Goal: Complete application form

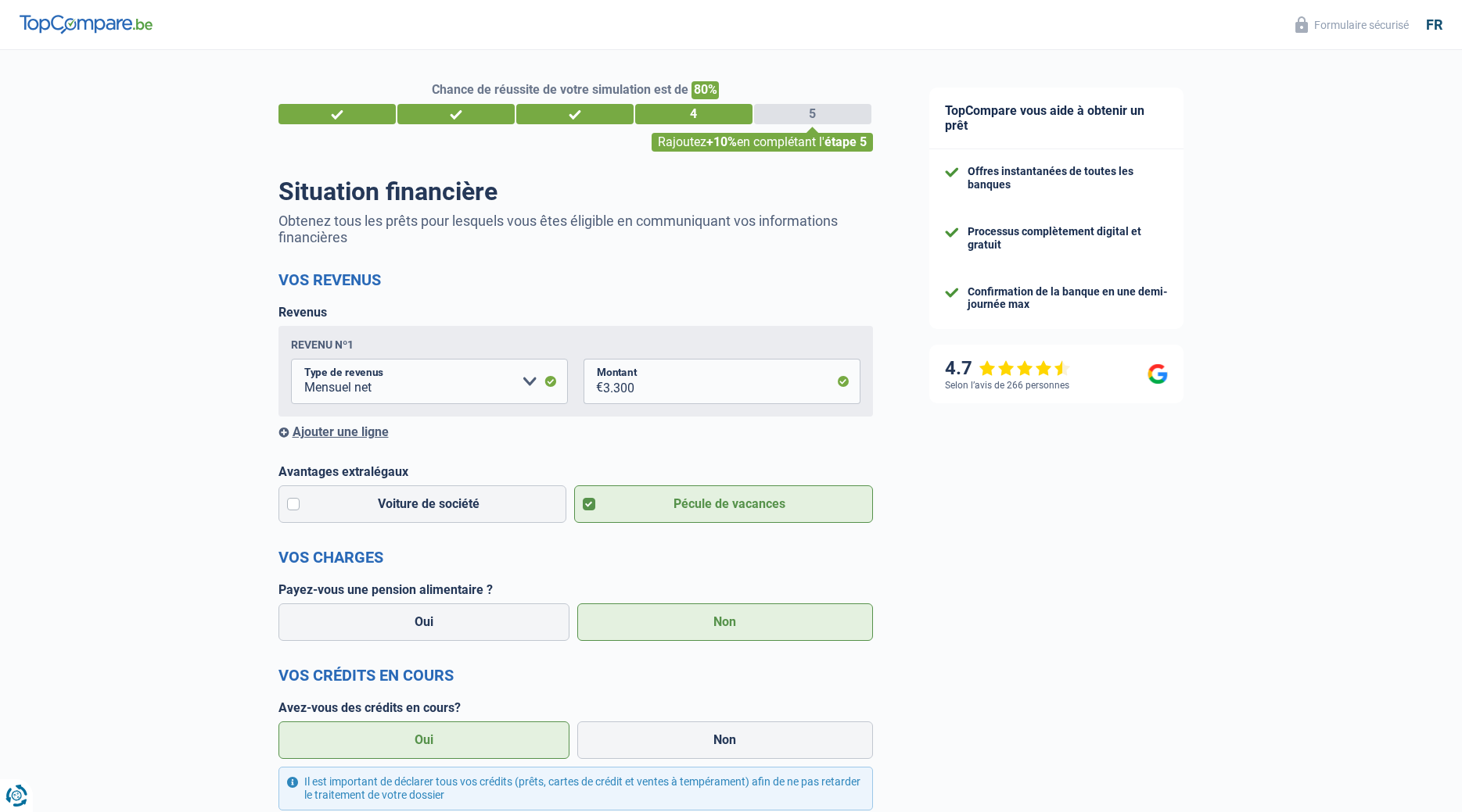
select select "netSalary"
select select "personalLoan"
select select "loanRepayment"
select select "96"
select select "personalLoan"
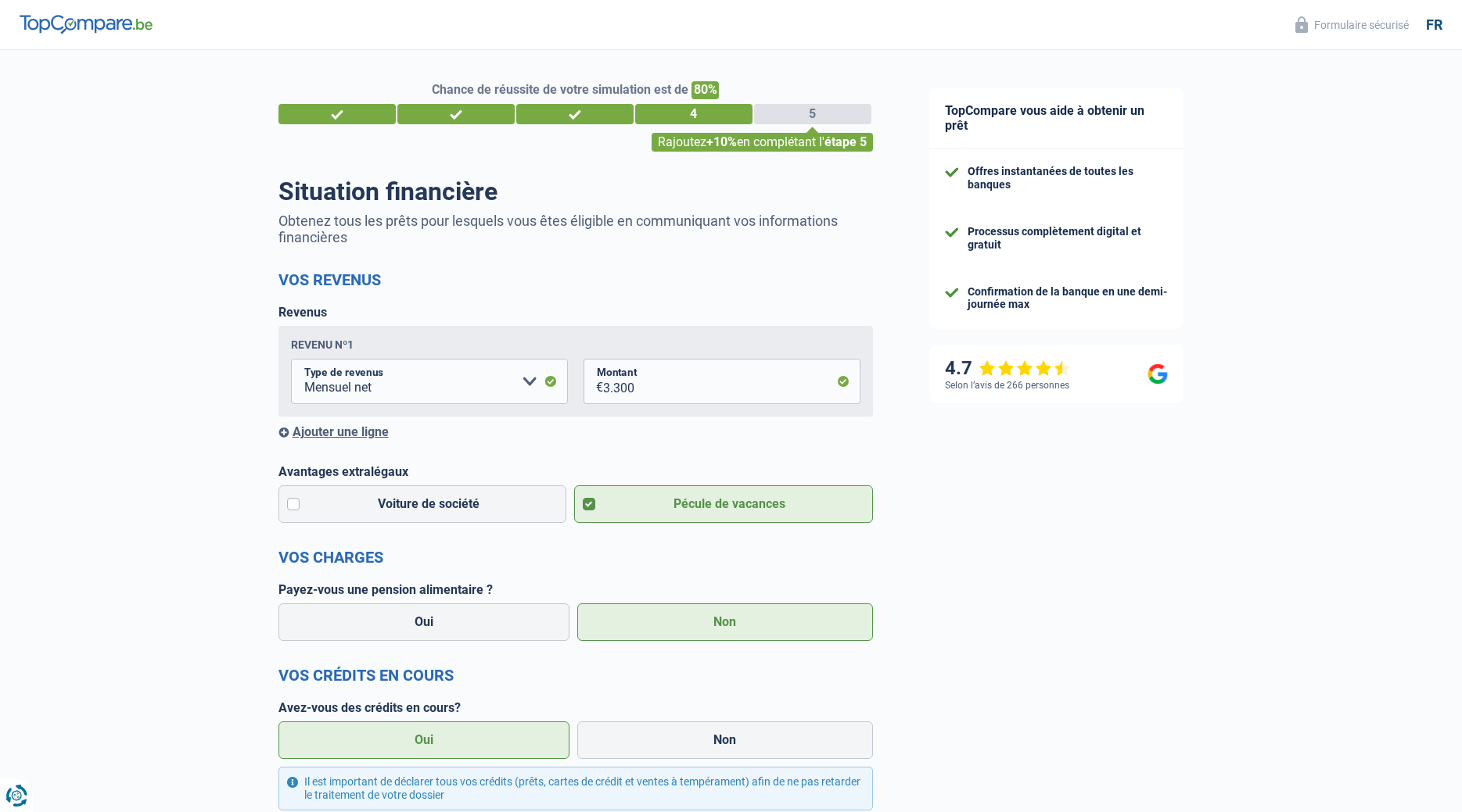
select select "smallWorks"
select select "36"
select select "cardOrCredit"
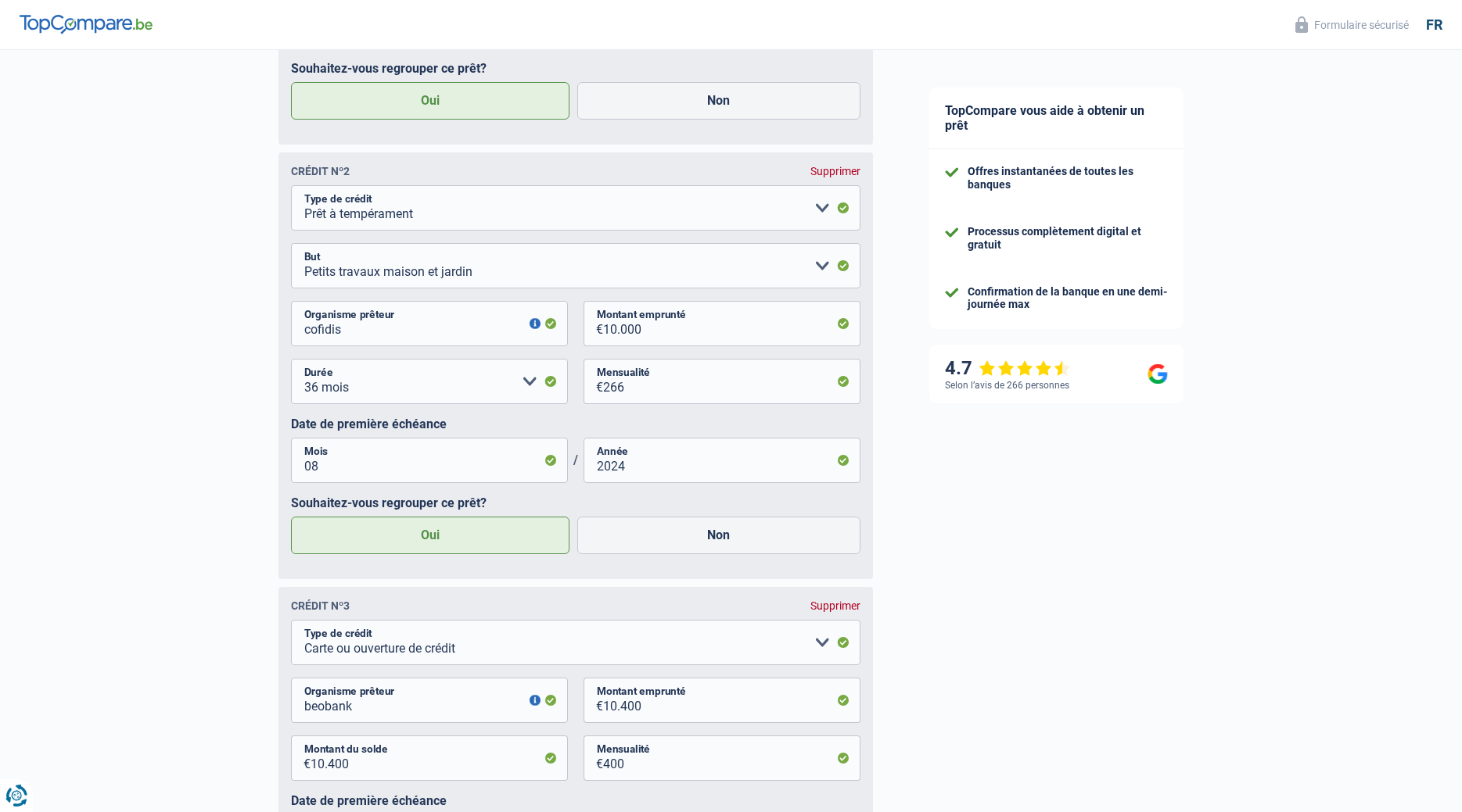
scroll to position [1117, 0]
click at [291, 245] on select "Confort maison: meubles, textile, peinture, électroménager, outillage non-profe…" at bounding box center [576, 267] width 570 height 46
select select "homeFurnishingOrRelocation"
click option "Confort maison: meubles, textile, peinture, électroménager, outillage non-profe…" at bounding box center [0, 0] width 0 height 0
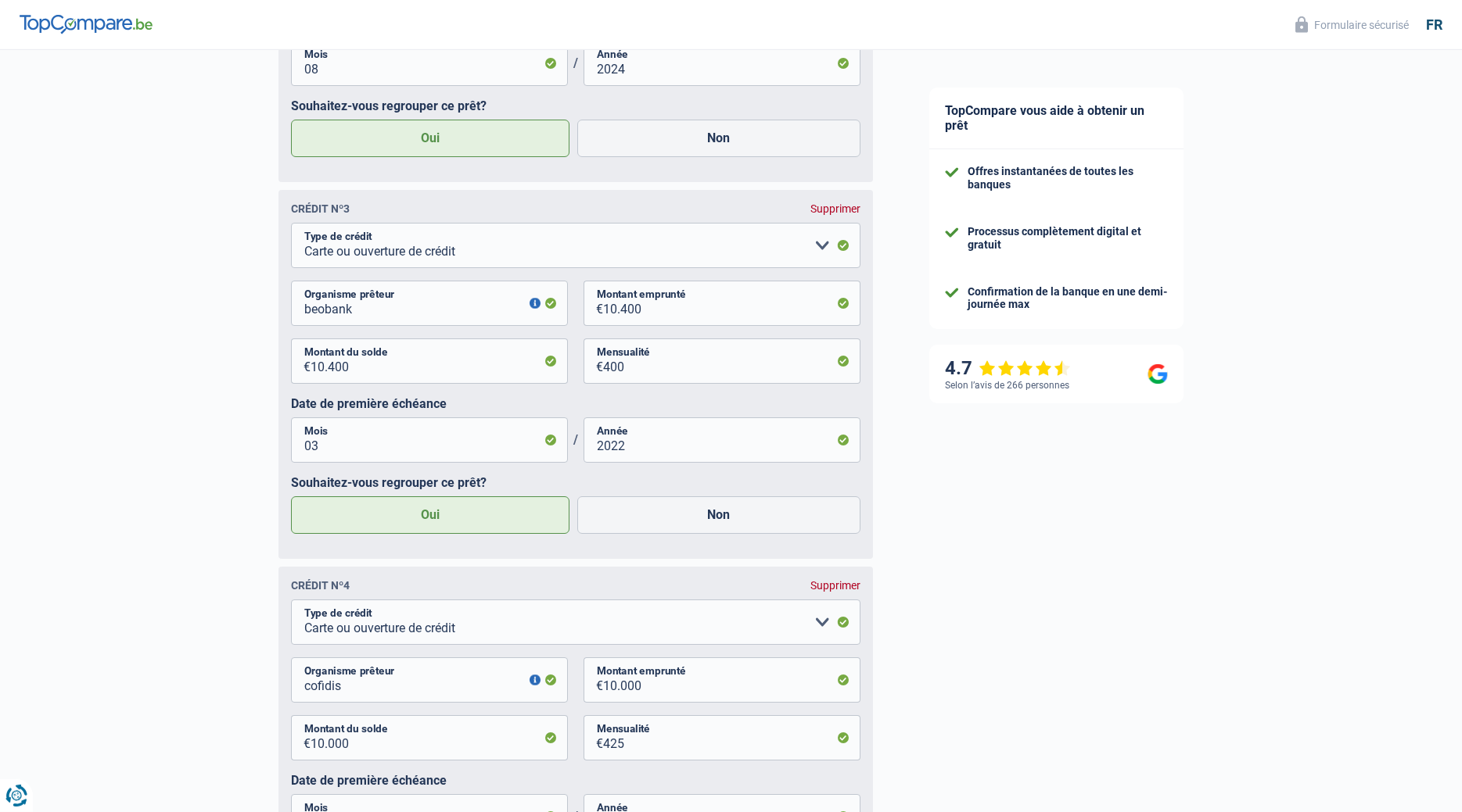
scroll to position [1828, 0]
